Goal: Task Accomplishment & Management: Use online tool/utility

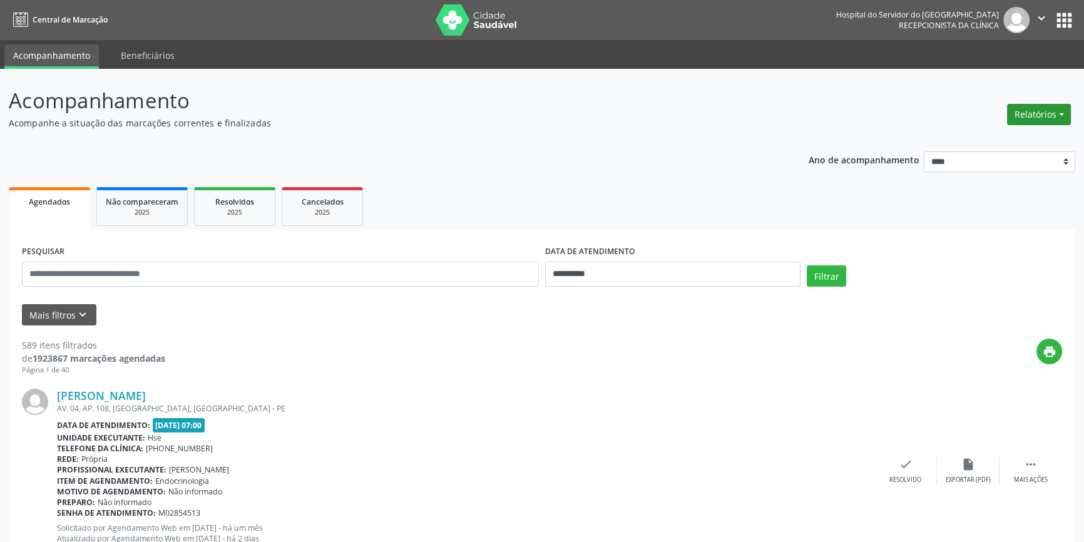
click at [1039, 113] on button "Relatórios" at bounding box center [1039, 114] width 64 height 21
click at [1004, 137] on link "Agendamentos" at bounding box center [1004, 141] width 135 height 18
select select "*"
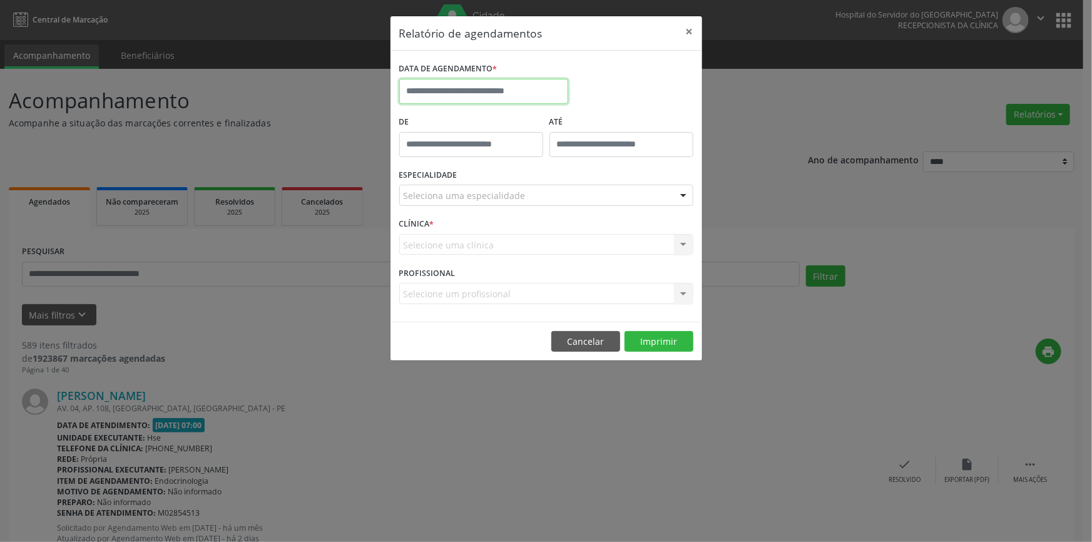
click at [536, 85] on input "text" at bounding box center [483, 91] width 169 height 25
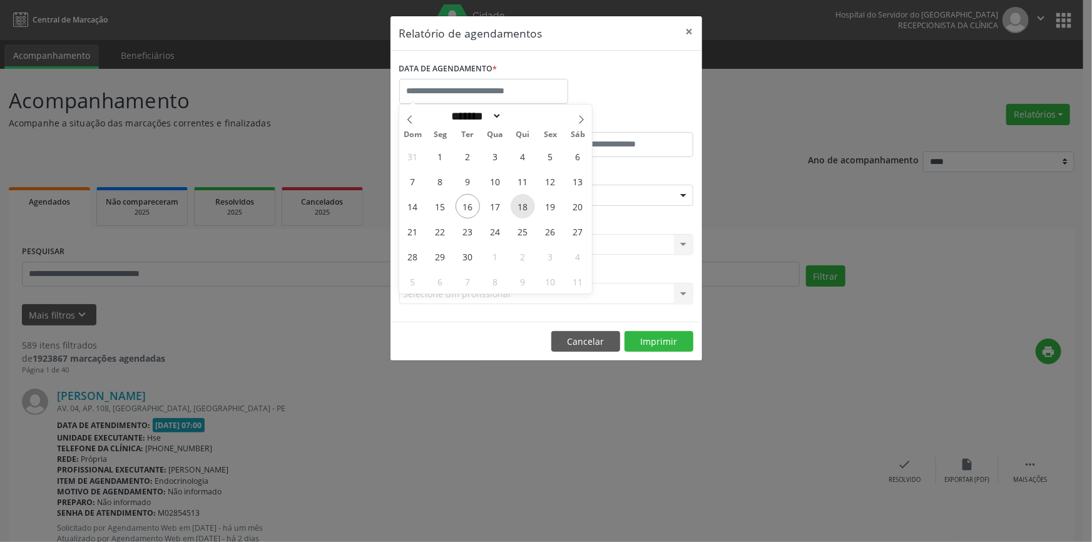
click at [523, 207] on span "18" at bounding box center [523, 206] width 24 height 24
type input "**********"
click at [523, 207] on span "18" at bounding box center [523, 206] width 24 height 24
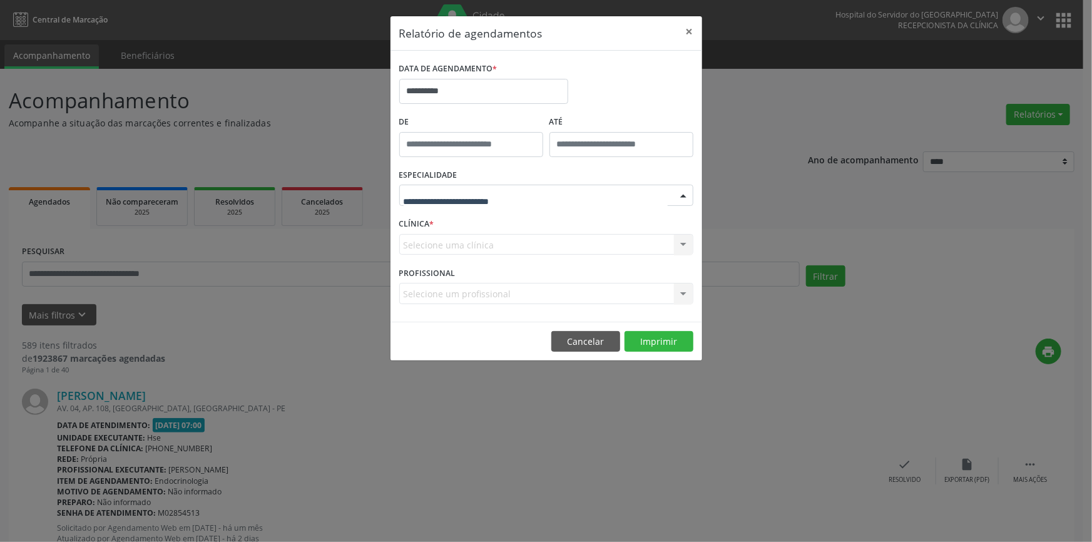
click at [682, 195] on div at bounding box center [683, 195] width 19 height 21
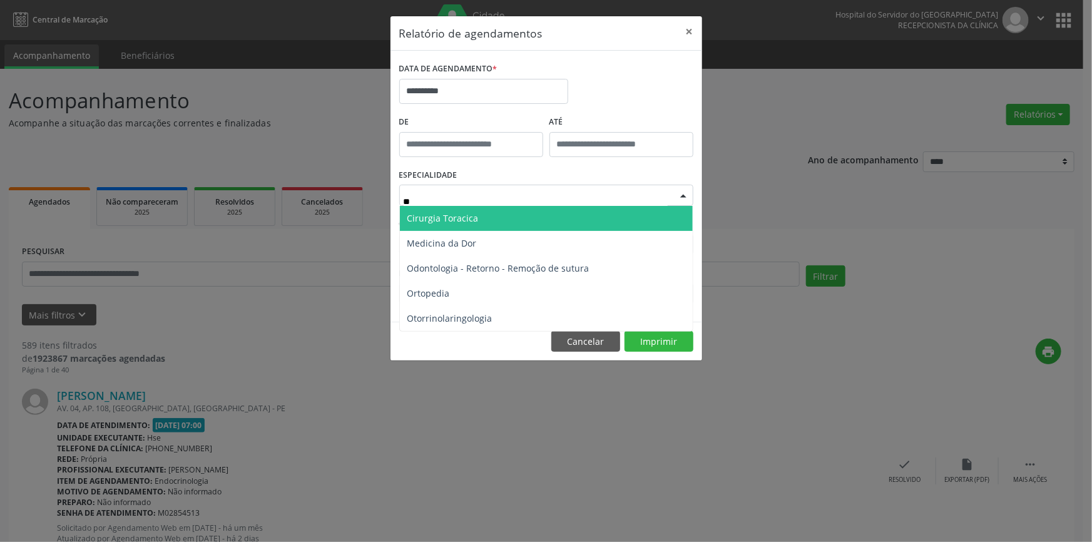
type input "***"
click at [649, 219] on span "Ortopedia" at bounding box center [546, 218] width 293 height 25
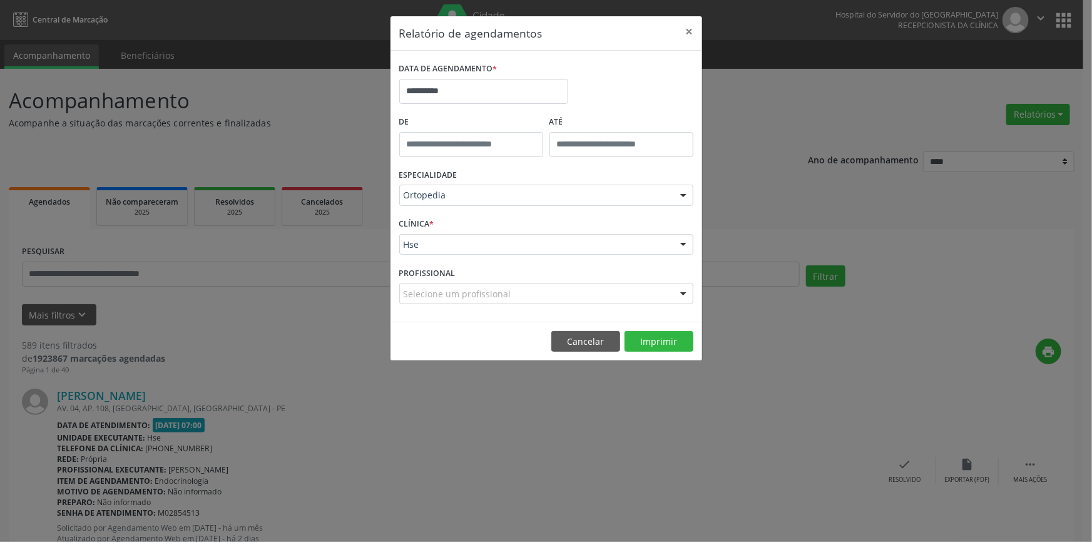
click at [685, 246] on div at bounding box center [683, 245] width 19 height 21
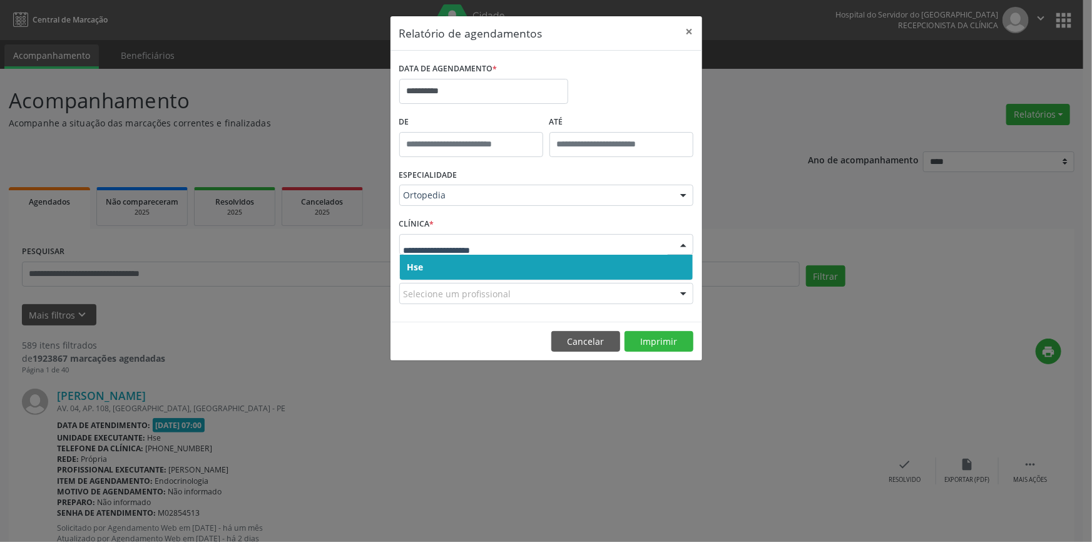
click at [659, 269] on span "Hse" at bounding box center [546, 267] width 293 height 25
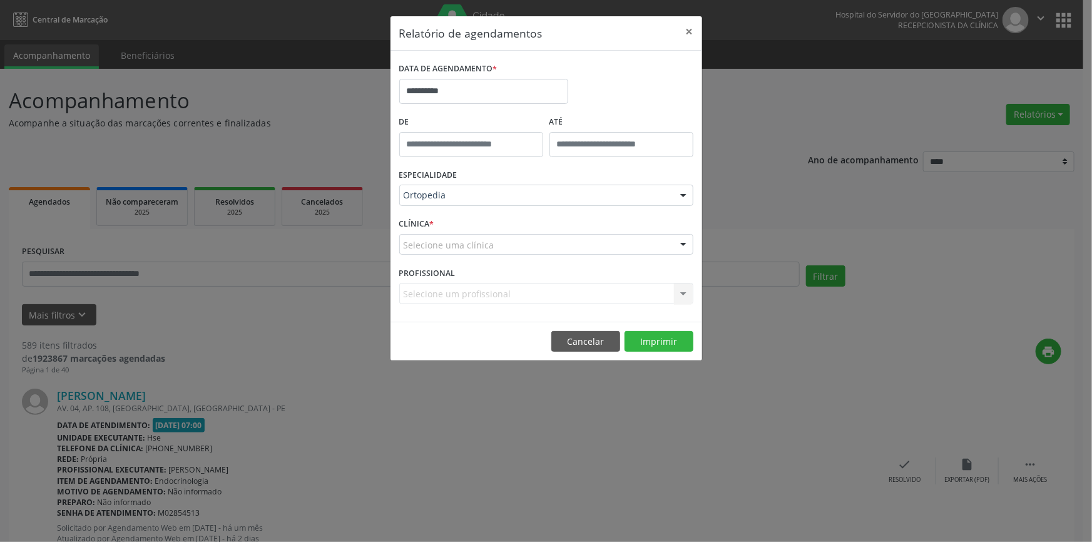
click at [682, 244] on div at bounding box center [683, 245] width 19 height 21
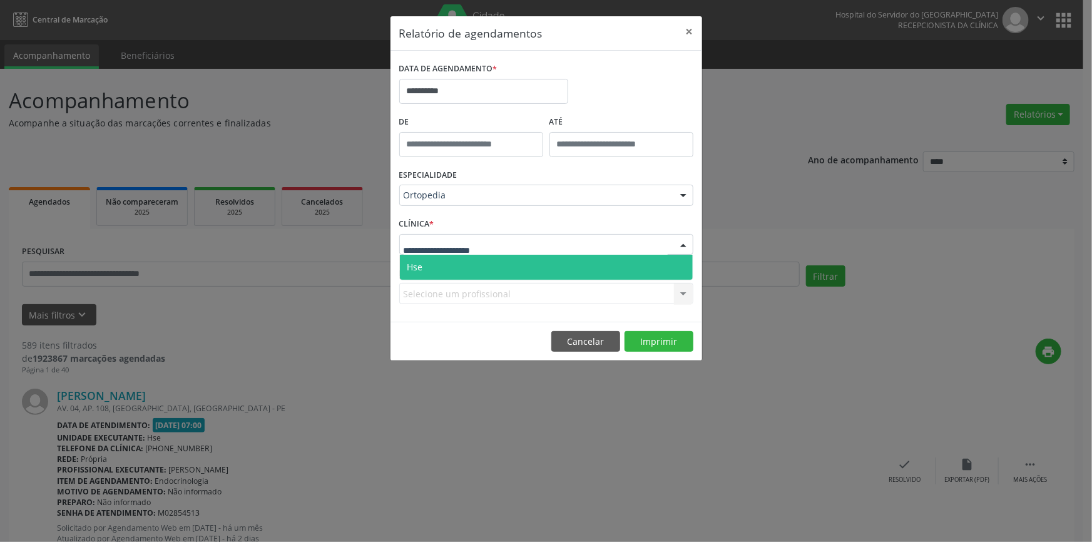
click at [683, 262] on span "Hse" at bounding box center [546, 267] width 293 height 25
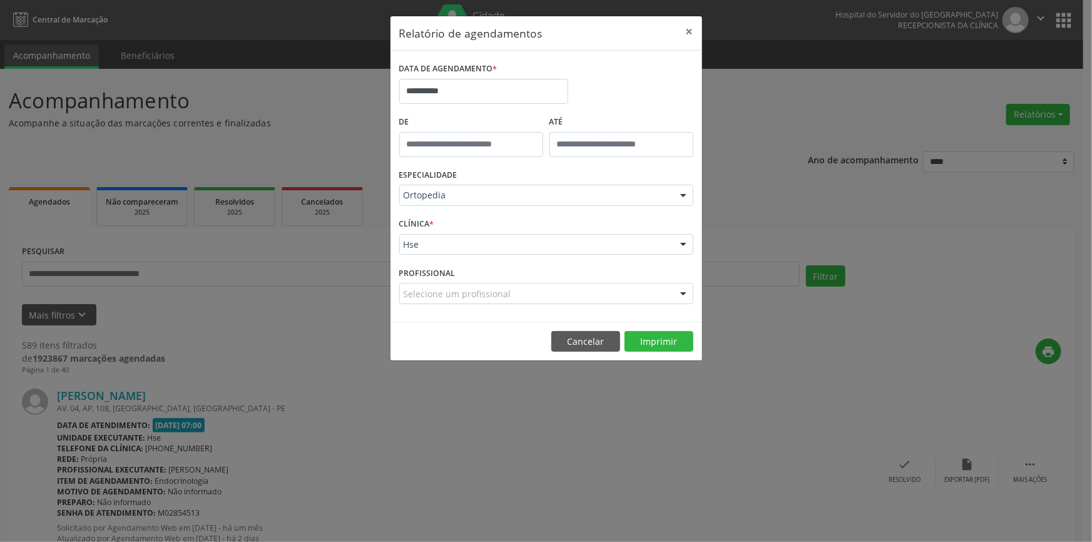
click at [681, 290] on div at bounding box center [683, 294] width 19 height 21
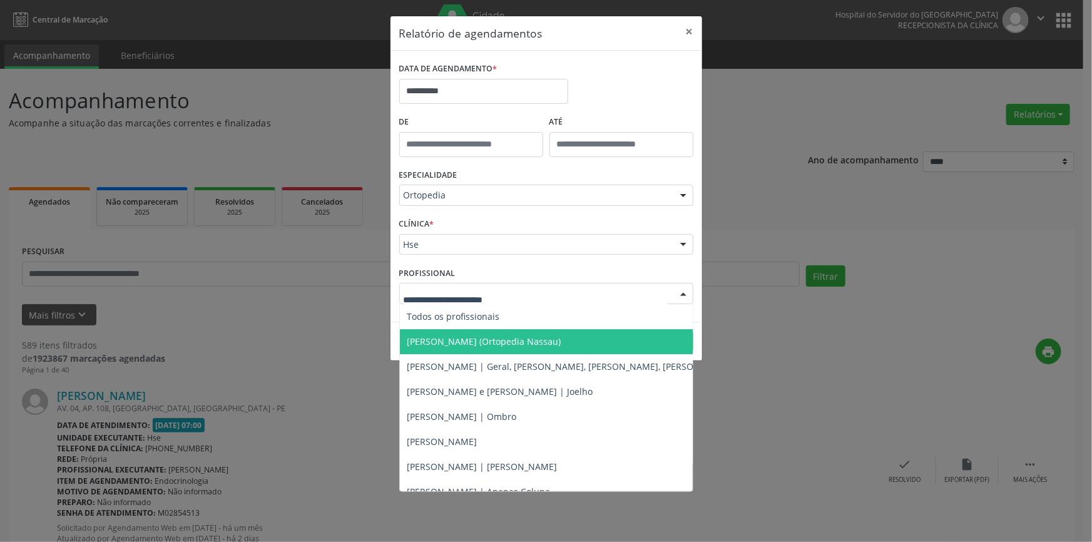
click at [551, 337] on span "[PERSON_NAME] (Ortopedia Nassau)" at bounding box center [610, 341] width 421 height 25
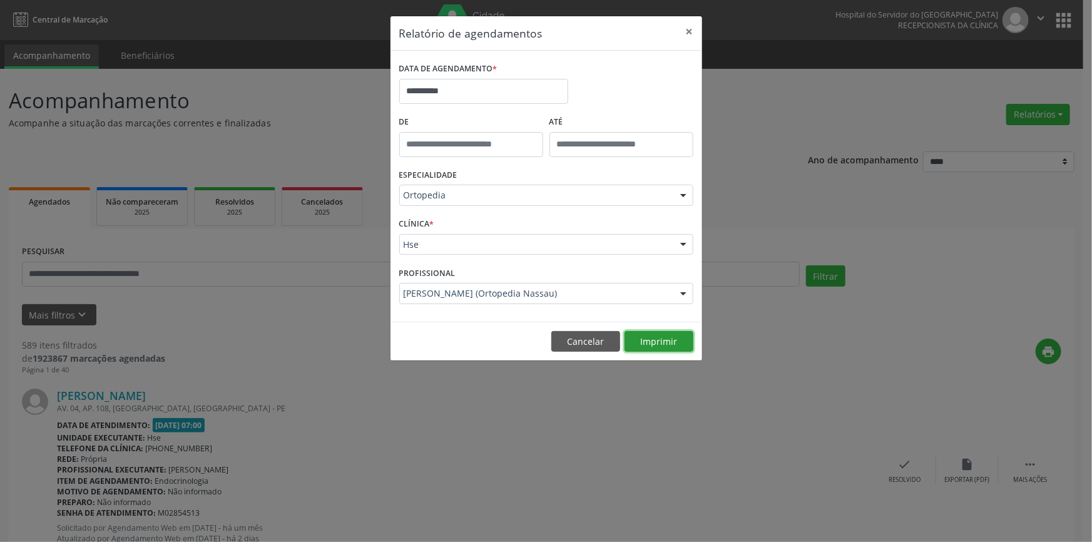
click at [662, 339] on button "Imprimir" at bounding box center [659, 341] width 69 height 21
click at [691, 29] on button "×" at bounding box center [689, 31] width 25 height 31
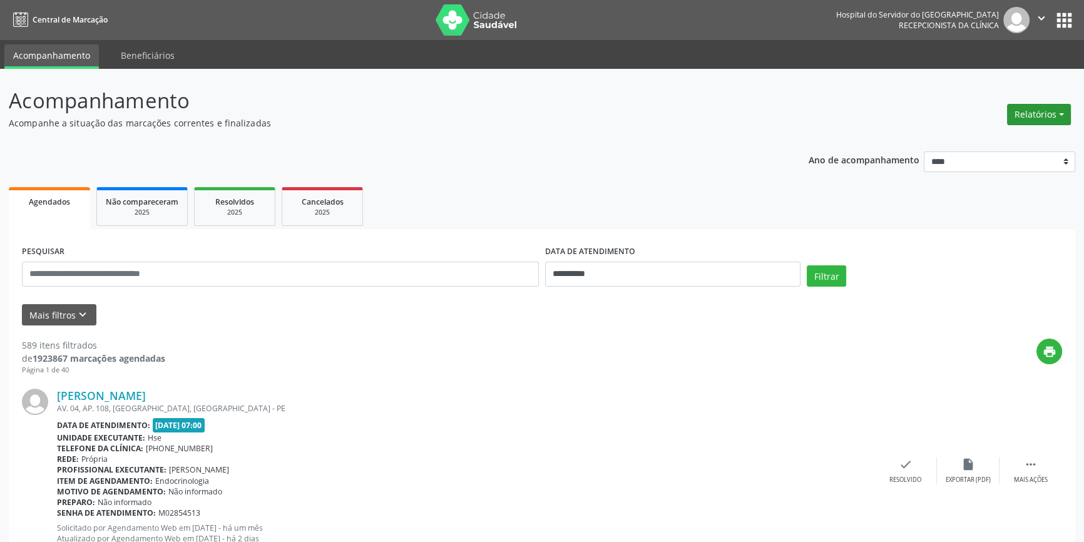
click at [1038, 106] on button "Relatórios" at bounding box center [1039, 114] width 64 height 21
click at [994, 140] on link "Agendamentos" at bounding box center [1004, 141] width 135 height 18
select select "*"
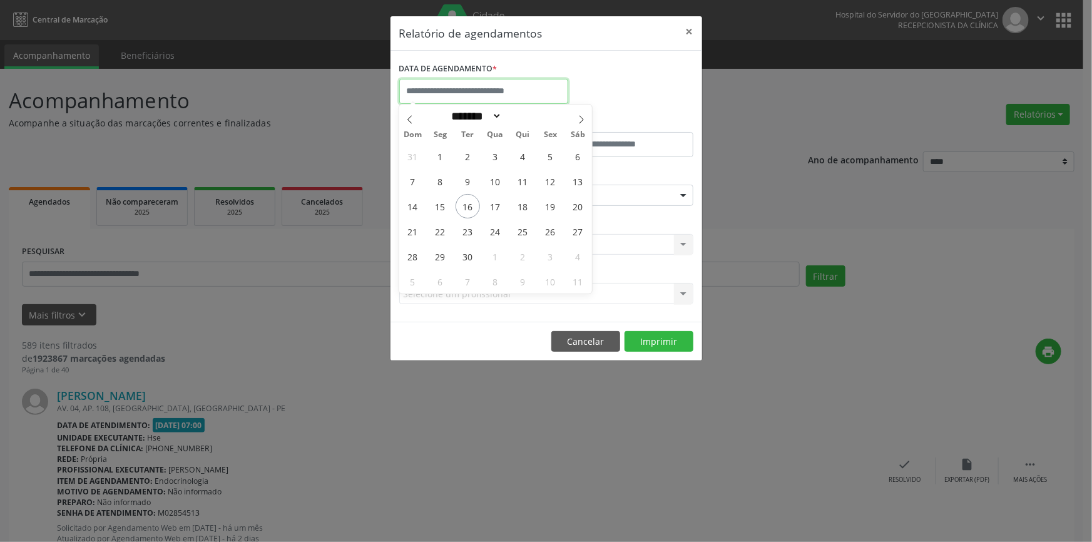
click at [520, 81] on input "text" at bounding box center [483, 91] width 169 height 25
click at [552, 203] on span "19" at bounding box center [550, 206] width 24 height 24
type input "**********"
click at [552, 203] on span "19" at bounding box center [550, 206] width 24 height 24
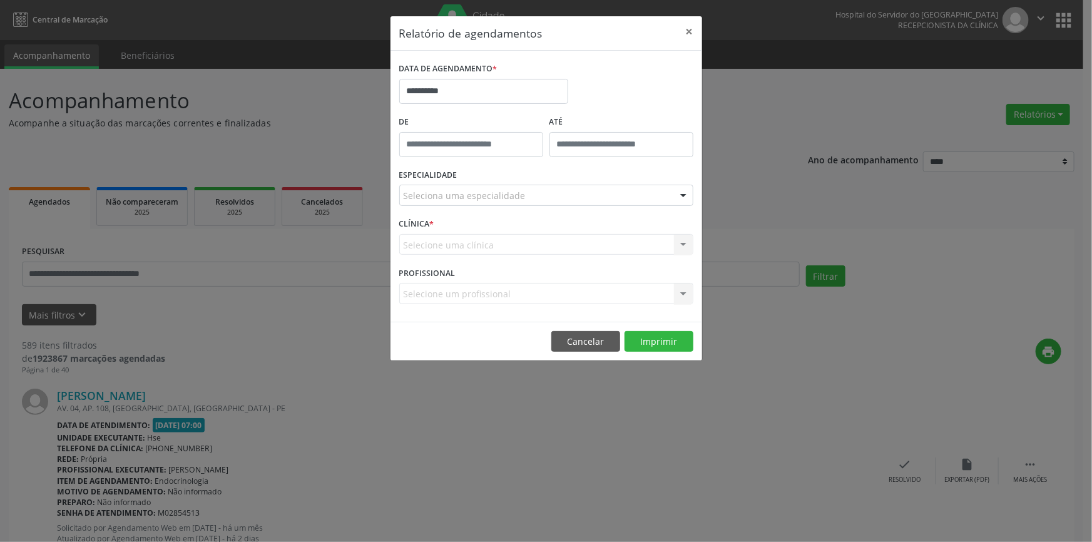
click at [684, 197] on div at bounding box center [683, 195] width 19 height 21
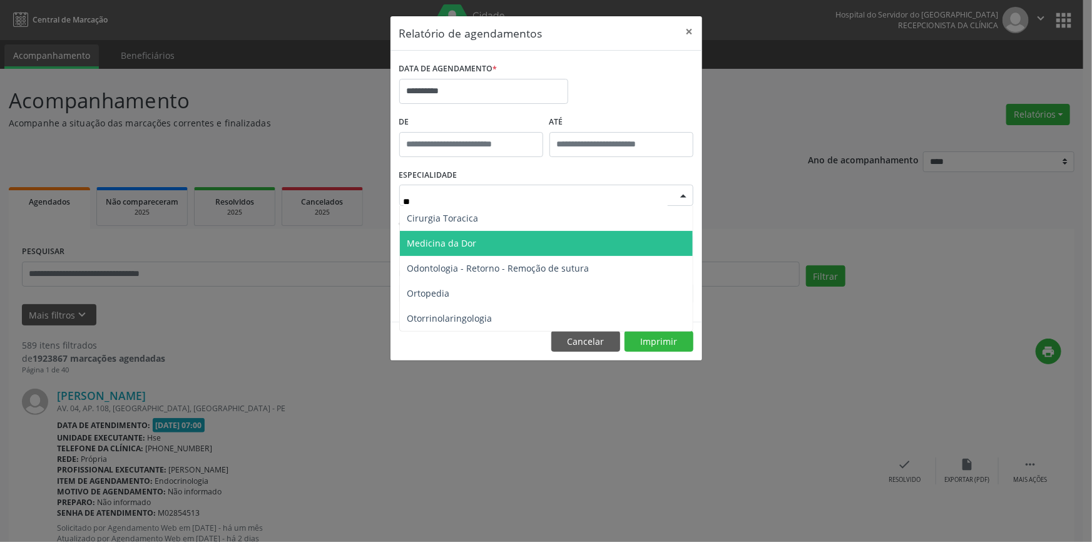
type input "***"
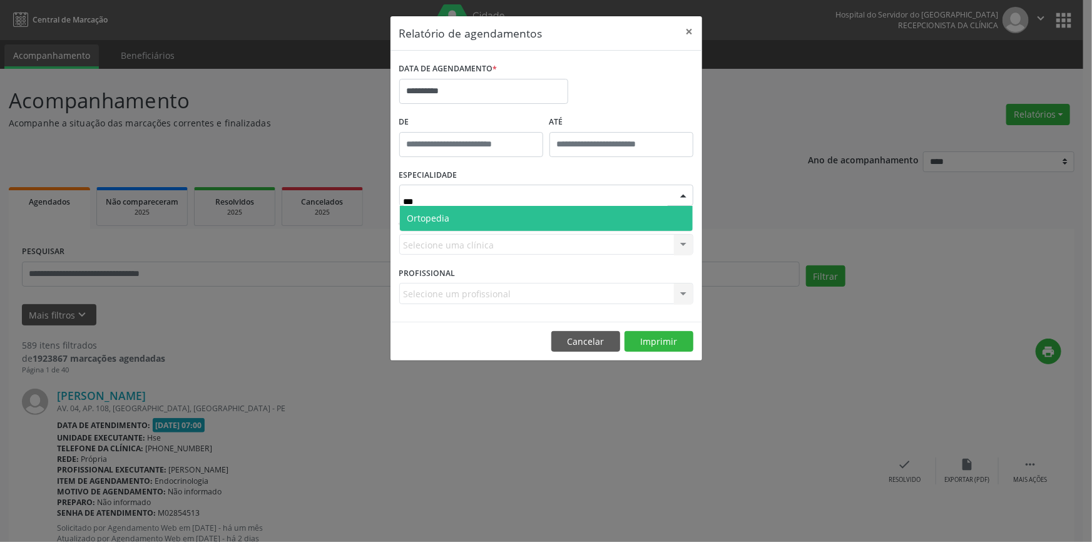
click at [632, 218] on span "Ortopedia" at bounding box center [546, 218] width 293 height 25
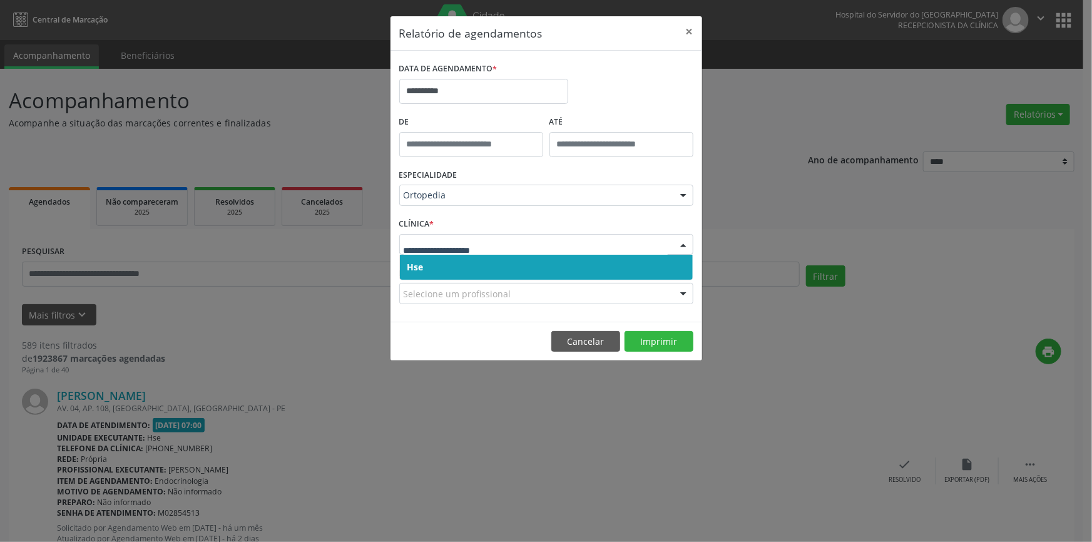
click at [685, 241] on div at bounding box center [683, 245] width 19 height 21
click at [670, 263] on span "Hse" at bounding box center [546, 267] width 293 height 25
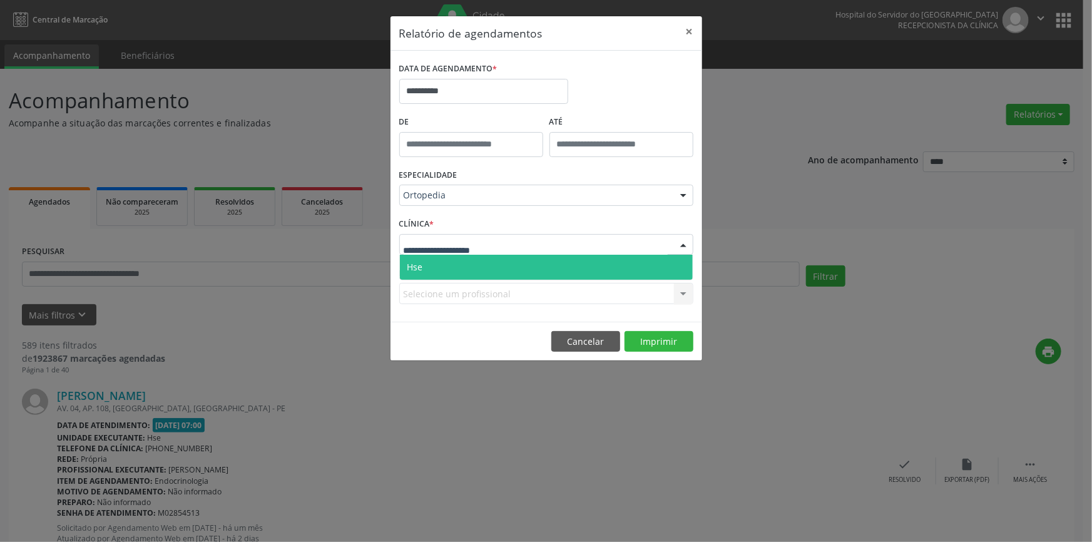
click at [684, 242] on div at bounding box center [683, 245] width 19 height 21
click at [683, 269] on span "Hse" at bounding box center [546, 267] width 293 height 25
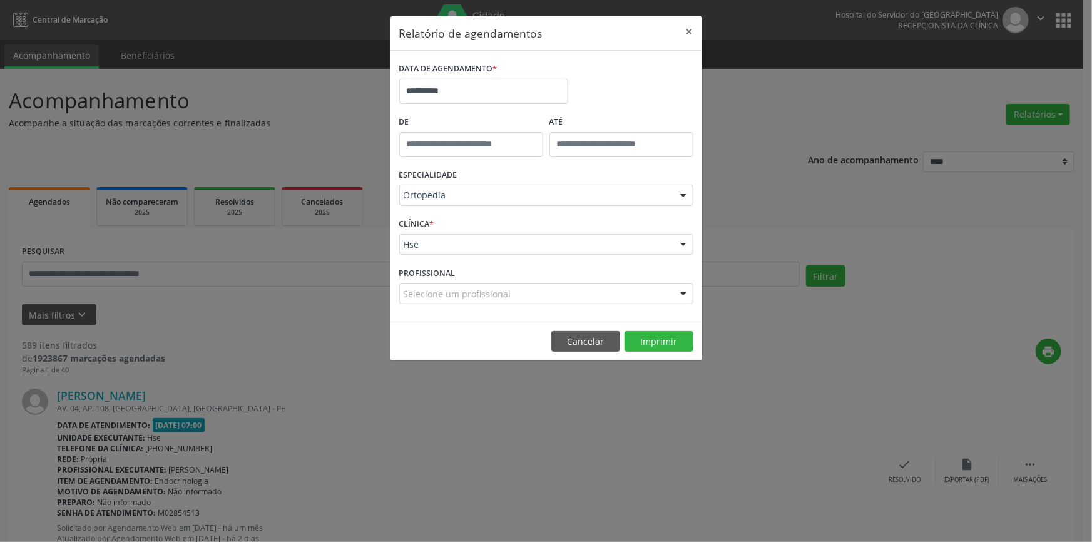
click at [684, 294] on div at bounding box center [683, 294] width 19 height 21
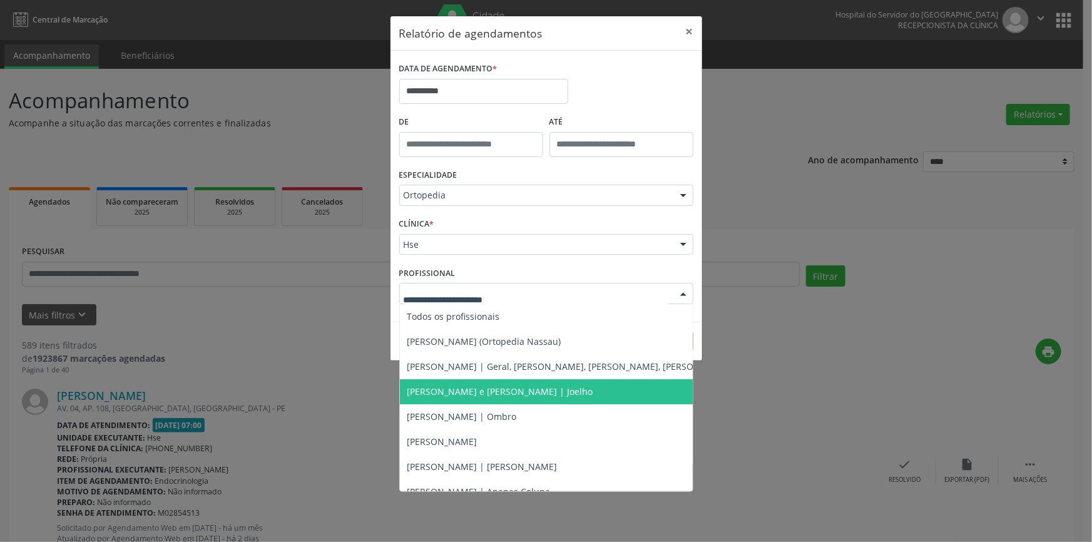
click at [563, 391] on span "[PERSON_NAME] e [PERSON_NAME] | Joelho" at bounding box center [501, 392] width 186 height 12
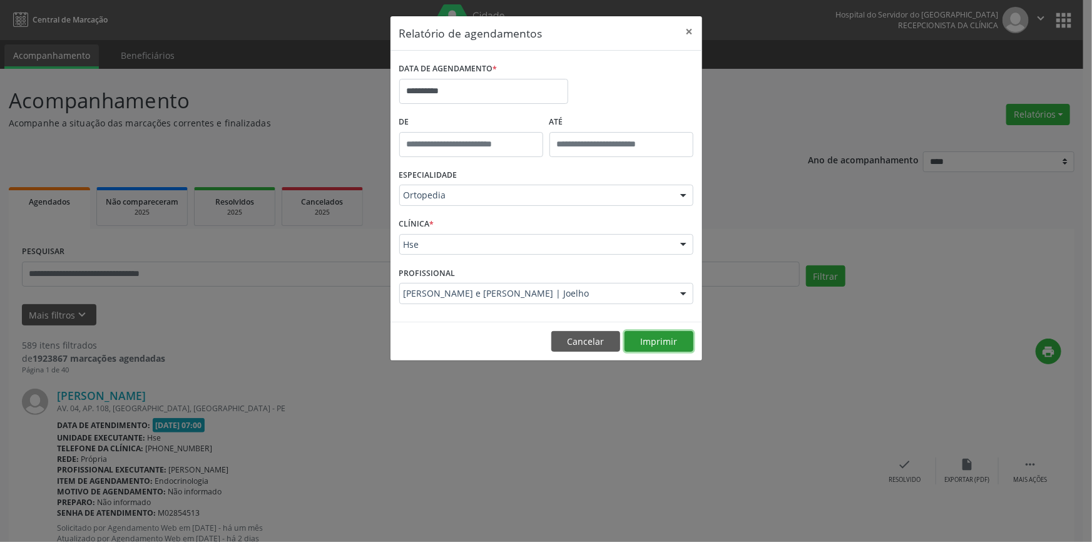
click at [671, 341] on button "Imprimir" at bounding box center [659, 341] width 69 height 21
click at [688, 29] on button "×" at bounding box center [689, 31] width 25 height 31
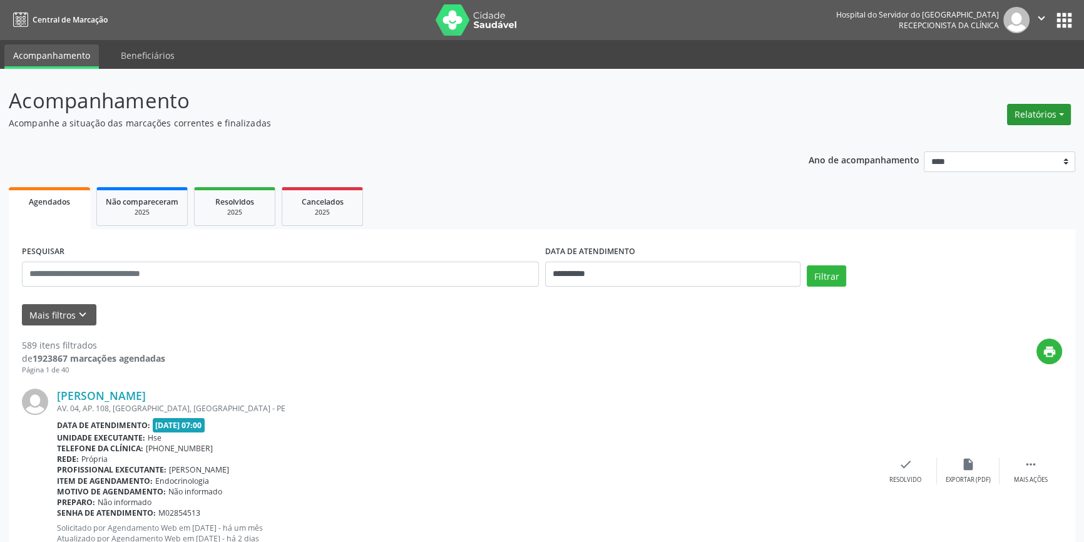
click at [1034, 106] on button "Relatórios" at bounding box center [1039, 114] width 64 height 21
click at [995, 137] on link "Agendamentos" at bounding box center [1004, 141] width 135 height 18
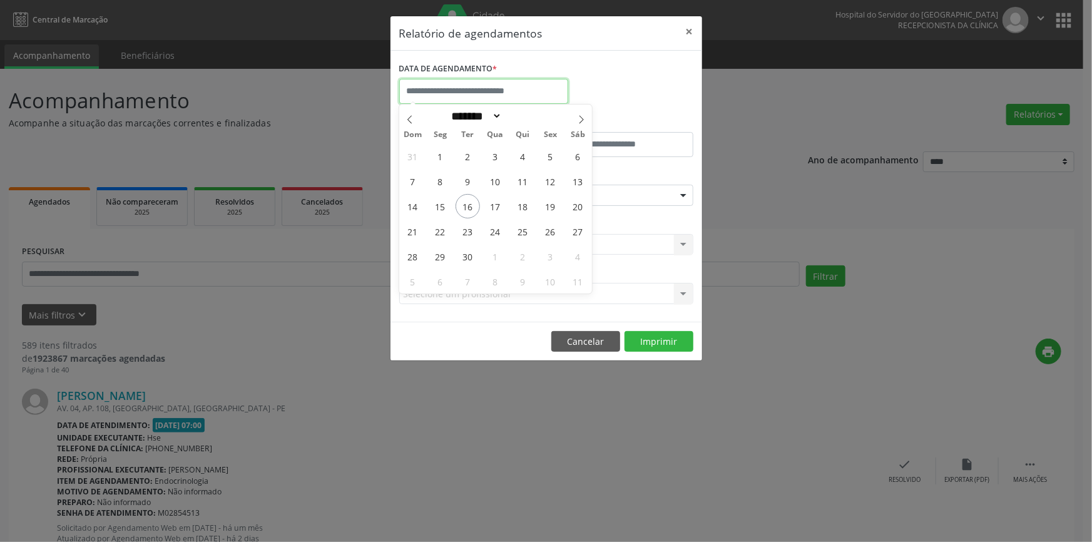
click at [532, 86] on input "text" at bounding box center [483, 91] width 169 height 25
click at [548, 205] on span "19" at bounding box center [550, 206] width 24 height 24
type input "**********"
click at [548, 205] on span "19" at bounding box center [550, 206] width 24 height 24
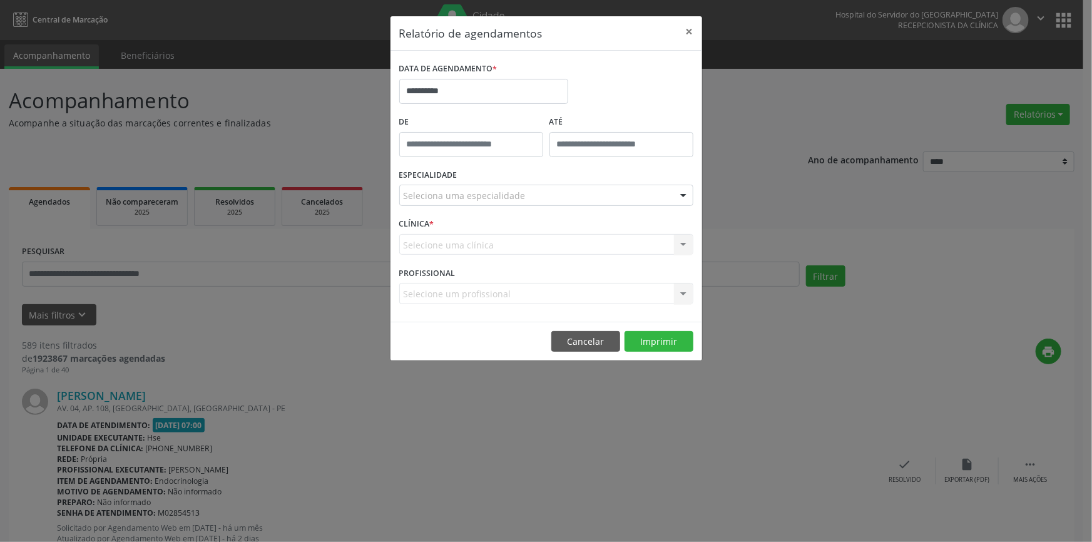
click at [682, 193] on div at bounding box center [683, 195] width 19 height 21
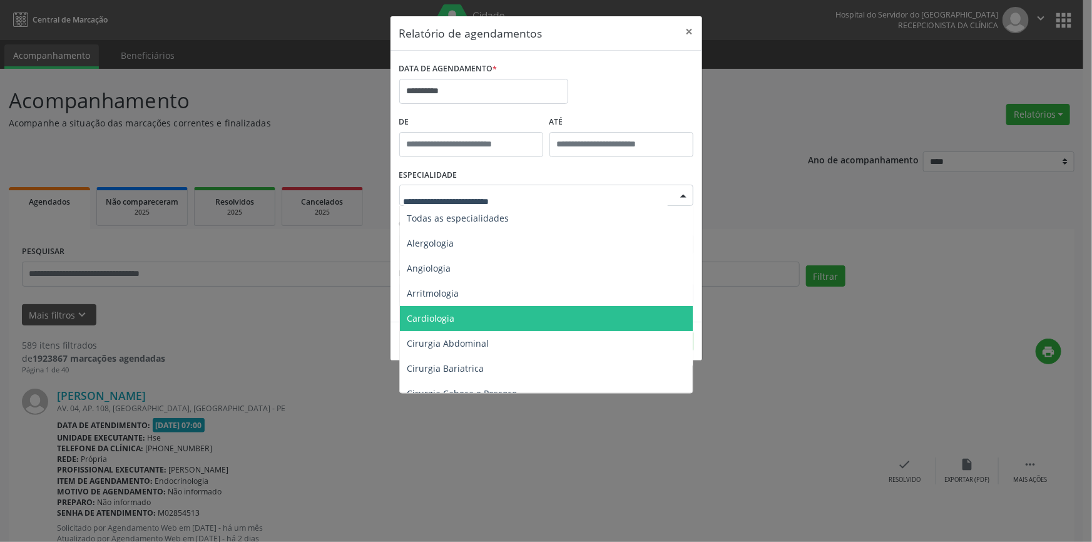
click at [434, 316] on span "Cardiologia" at bounding box center [432, 318] width 48 height 12
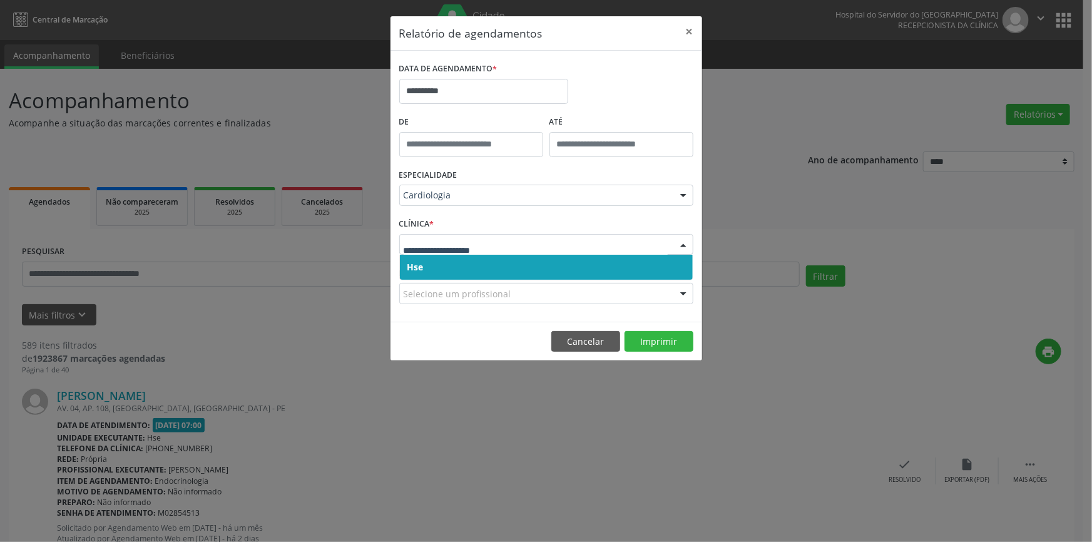
click at [686, 243] on div at bounding box center [683, 245] width 19 height 21
click at [679, 272] on span "Hse" at bounding box center [546, 267] width 293 height 25
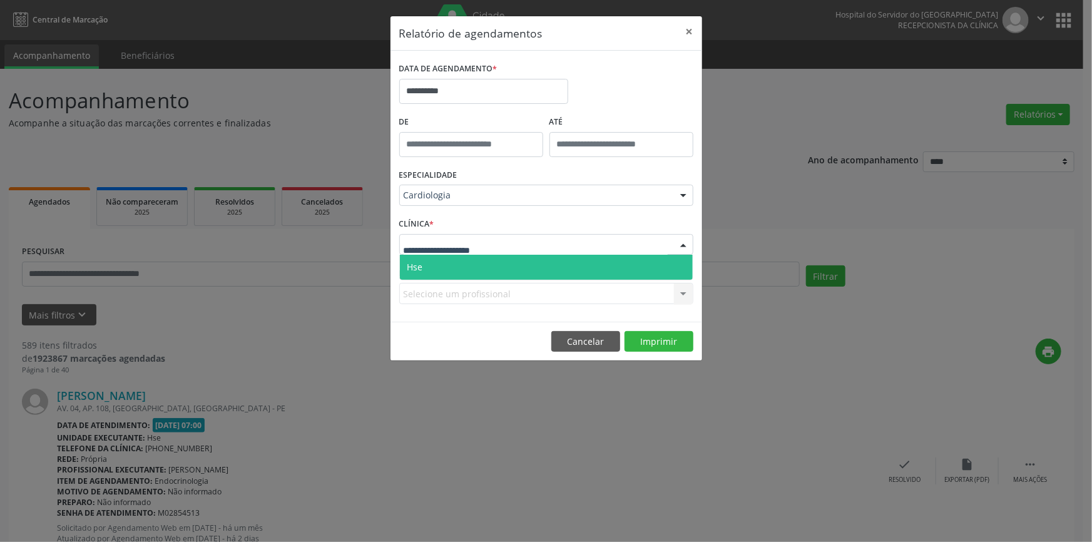
click at [682, 243] on div at bounding box center [683, 245] width 19 height 21
click at [681, 264] on span "Hse" at bounding box center [546, 267] width 293 height 25
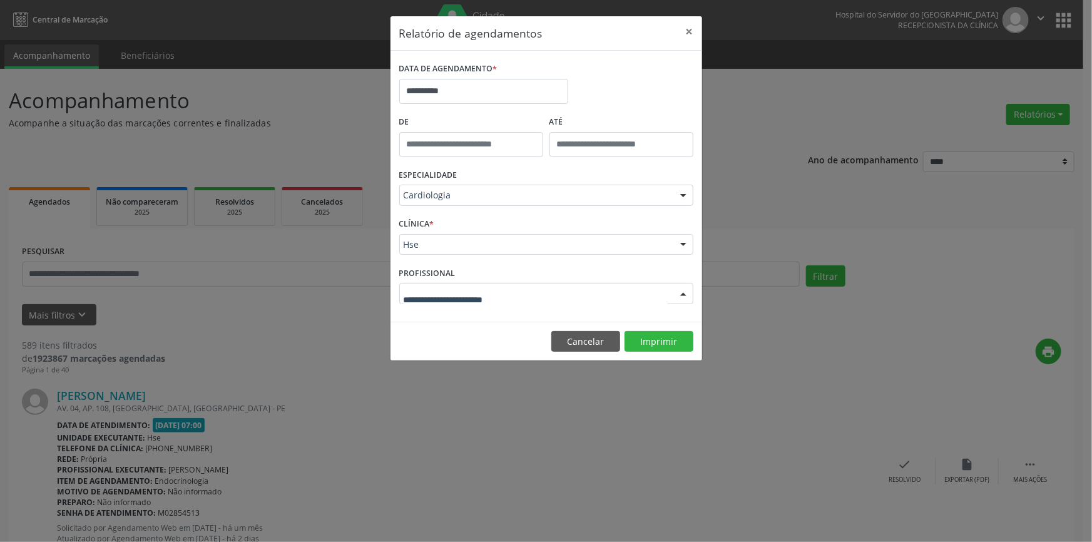
click at [684, 290] on div at bounding box center [683, 294] width 19 height 21
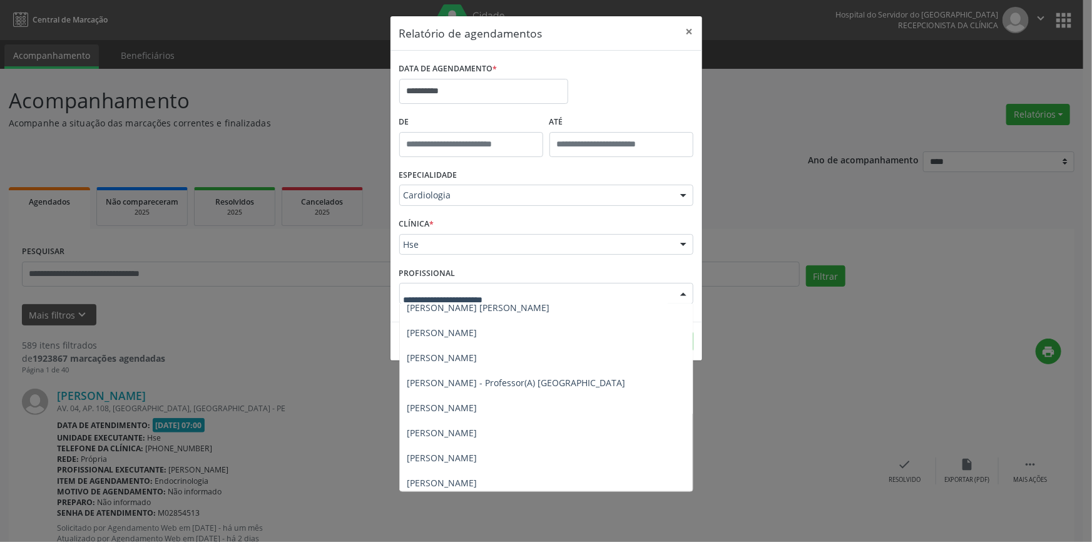
scroll to position [232, 0]
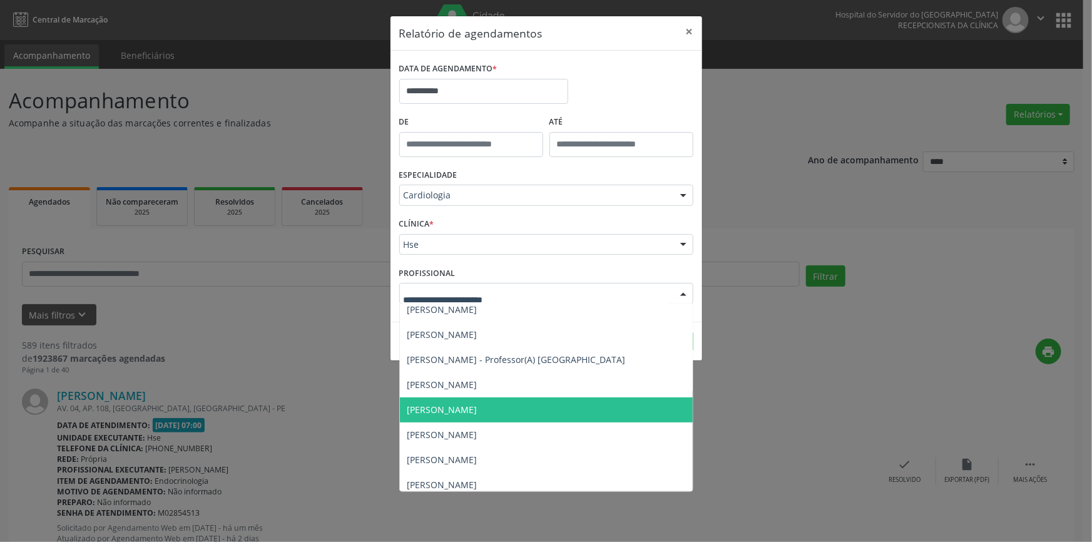
click at [478, 404] on span "[PERSON_NAME]" at bounding box center [443, 410] width 70 height 12
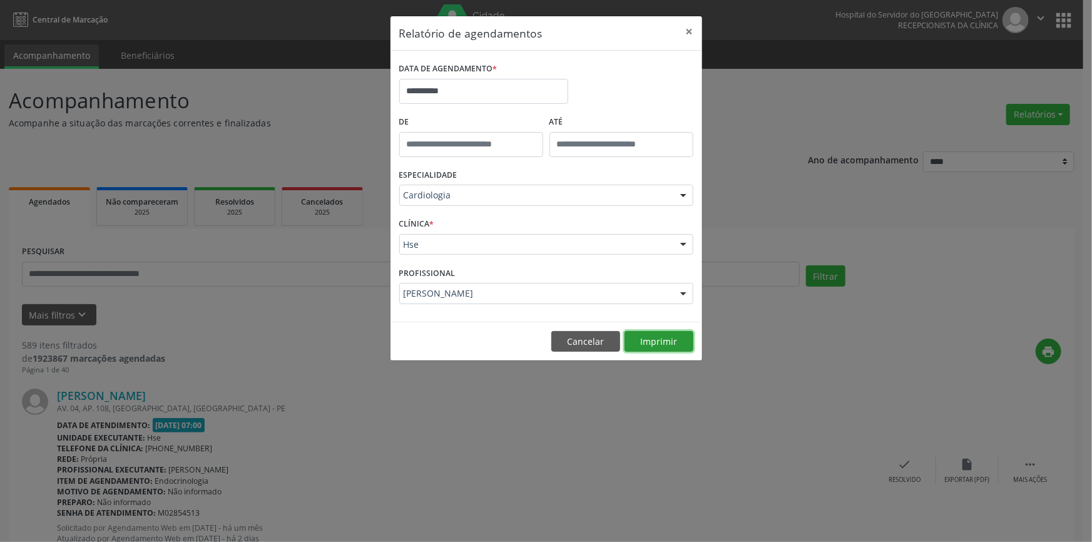
click at [662, 331] on button "Imprimir" at bounding box center [659, 341] width 69 height 21
